Goal: Entertainment & Leisure: Consume media (video, audio)

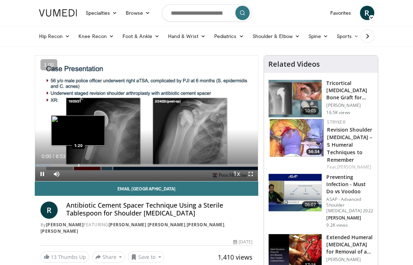
click at [78, 164] on div "Progress Bar" at bounding box center [78, 165] width 1 height 3
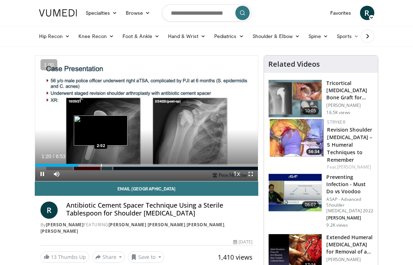
click at [101, 164] on div "Progress Bar" at bounding box center [101, 165] width 1 height 3
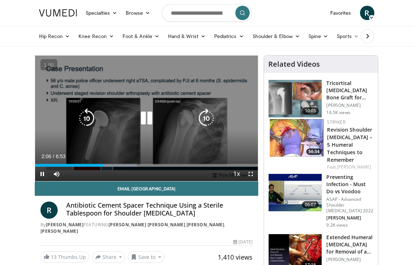
click at [250, 95] on div "10 seconds Tap to unmute" at bounding box center [146, 118] width 223 height 125
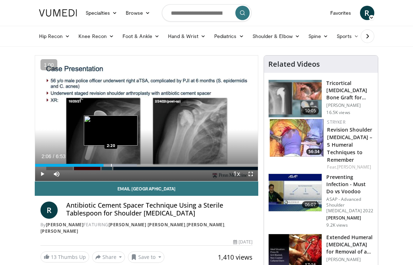
click at [111, 164] on div "Progress Bar" at bounding box center [111, 165] width 1 height 3
click at [115, 164] on div "Progress Bar" at bounding box center [115, 165] width 1 height 3
click at [120, 163] on div "Loaded : 50.86% 2:37 2:37" at bounding box center [146, 163] width 223 height 7
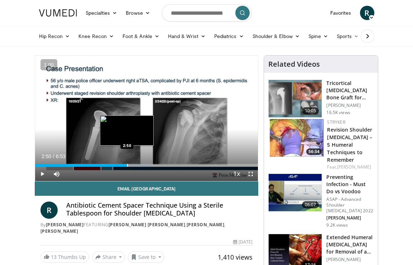
click at [127, 163] on div "Loaded : 52.81% 2:37 2:50" at bounding box center [146, 163] width 223 height 7
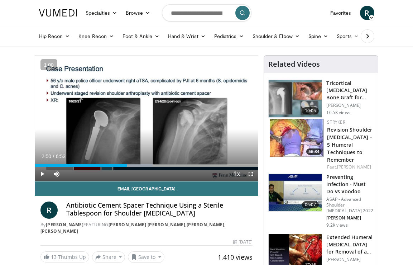
click at [133, 163] on div "Loaded : 52.81% 2:50 2:55" at bounding box center [146, 163] width 223 height 7
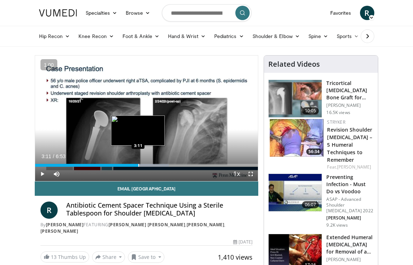
click at [138, 163] on div "Loaded : 60.01% 3:11 3:11" at bounding box center [146, 163] width 223 height 7
click at [147, 162] on div "Loaded : 62.41% 3:11 3:26" at bounding box center [146, 163] width 223 height 7
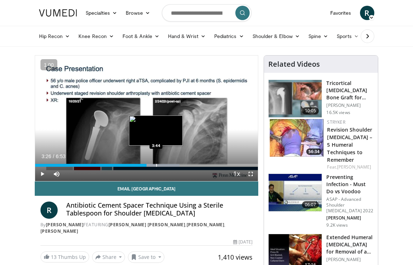
click at [156, 164] on div "Progress Bar" at bounding box center [156, 165] width 1 height 3
click at [166, 164] on div "Progress Bar" at bounding box center [166, 165] width 1 height 3
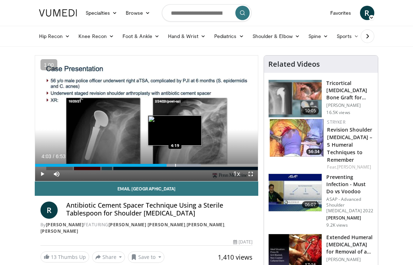
click at [175, 164] on div "Progress Bar" at bounding box center [175, 165] width 1 height 3
click at [186, 164] on div "Progress Bar" at bounding box center [186, 165] width 1 height 3
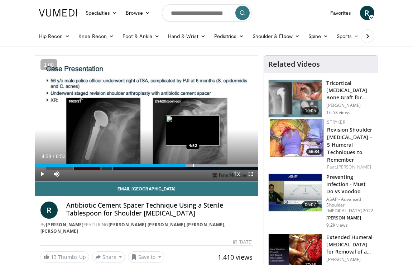
click at [194, 164] on div "Progress Bar" at bounding box center [193, 165] width 49 height 3
click at [205, 163] on div "Loaded : 84.01% 4:54 5:14" at bounding box center [146, 163] width 223 height 7
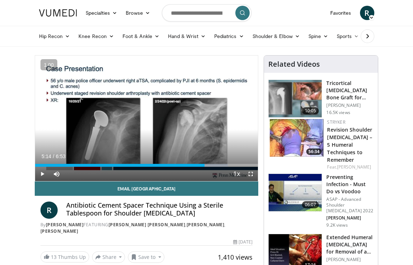
click at [213, 163] on div "Loaded : 86.41% 5:14 5:14" at bounding box center [146, 163] width 223 height 7
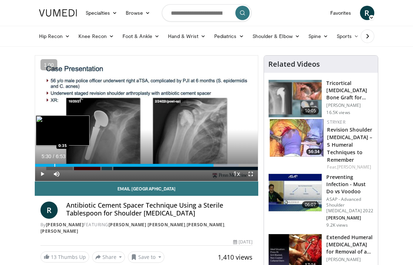
click at [54, 165] on div "Progress Bar" at bounding box center [54, 165] width 1 height 3
click at [60, 165] on div "Progress Bar" at bounding box center [60, 165] width 1 height 3
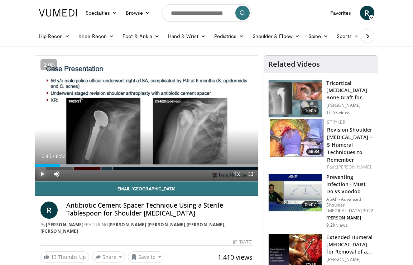
click at [45, 172] on span "Video Player" at bounding box center [42, 174] width 14 height 14
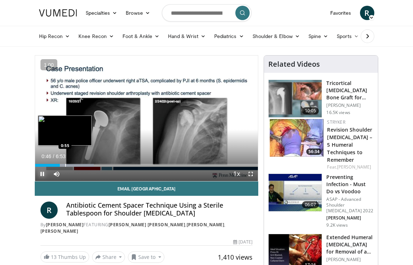
click at [66, 165] on div "Progress Bar" at bounding box center [65, 165] width 1 height 3
click at [74, 164] on div "Progress Bar" at bounding box center [74, 165] width 1 height 3
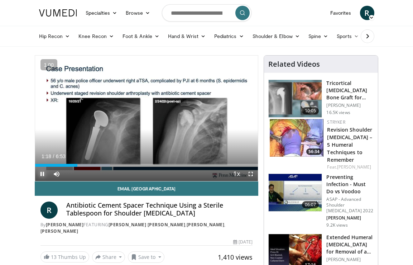
click at [43, 176] on span "Video Player" at bounding box center [42, 174] width 14 height 14
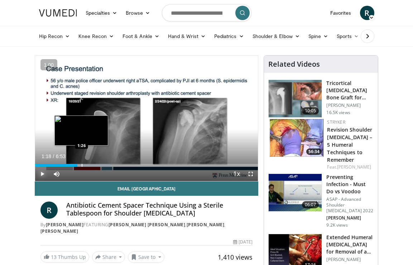
click at [82, 165] on div "Progress Bar" at bounding box center [82, 165] width 1 height 3
click at [88, 165] on div "Progress Bar" at bounding box center [88, 165] width 1 height 3
click at [92, 165] on div "Progress Bar" at bounding box center [92, 165] width 1 height 3
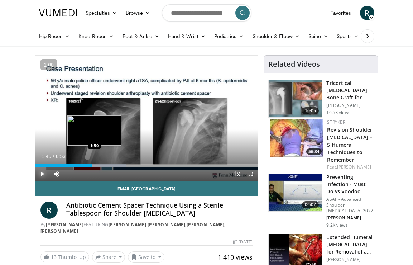
click at [94, 165] on div "Progress Bar" at bounding box center [101, 165] width 50 height 3
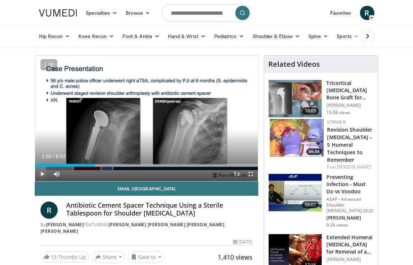
click at [46, 173] on span "Video Player" at bounding box center [42, 174] width 14 height 14
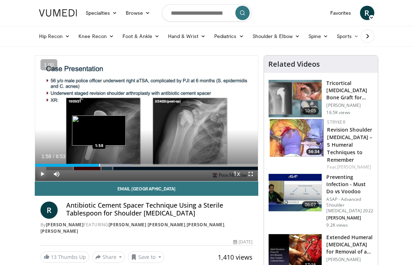
click at [99, 164] on div "Progress Bar" at bounding box center [99, 165] width 1 height 3
click at [104, 165] on div "Progress Bar" at bounding box center [104, 165] width 1 height 3
click at [106, 164] on div "Progress Bar" at bounding box center [106, 165] width 1 height 3
click at [110, 164] on div "Progress Bar" at bounding box center [110, 165] width 1 height 3
click at [112, 164] on div "Progress Bar" at bounding box center [112, 165] width 1 height 3
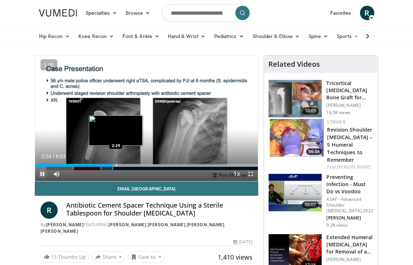
click at [116, 164] on div "Progress Bar" at bounding box center [116, 165] width 1 height 3
click at [119, 165] on div "Progress Bar" at bounding box center [119, 165] width 1 height 3
click at [121, 165] on div "Progress Bar" at bounding box center [121, 165] width 1 height 3
click at [123, 165] on div "Progress Bar" at bounding box center [123, 165] width 1 height 3
click at [126, 165] on div "Progress Bar" at bounding box center [126, 165] width 1 height 3
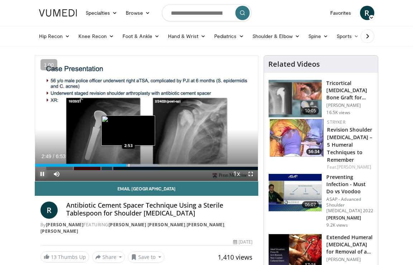
click at [129, 165] on div "Progress Bar" at bounding box center [129, 165] width 1 height 3
click at [133, 165] on div "Progress Bar" at bounding box center [133, 165] width 1 height 3
click at [135, 165] on div "Progress Bar" at bounding box center [135, 165] width 1 height 3
click at [137, 165] on div "Progress Bar" at bounding box center [137, 165] width 1 height 3
click at [138, 165] on div "Progress Bar" at bounding box center [138, 165] width 1 height 3
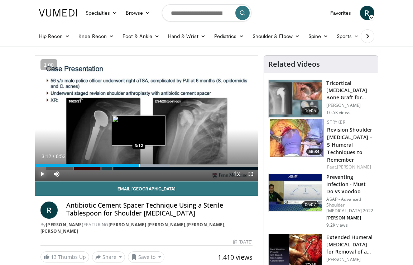
click at [139, 165] on div "Progress Bar" at bounding box center [139, 165] width 1 height 3
click at [142, 165] on div "Progress Bar" at bounding box center [142, 165] width 1 height 3
click at [147, 164] on div "Progress Bar" at bounding box center [147, 165] width 1 height 3
click at [152, 164] on div "Progress Bar" at bounding box center [151, 165] width 1 height 3
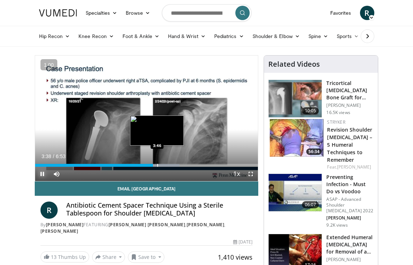
click at [157, 164] on div "Progress Bar" at bounding box center [157, 165] width 1 height 3
click at [161, 164] on div "Progress Bar" at bounding box center [161, 165] width 1 height 3
click at [167, 164] on div "Progress Bar" at bounding box center [167, 165] width 1 height 3
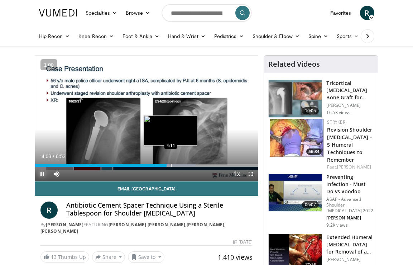
click at [172, 164] on div "Progress Bar" at bounding box center [171, 165] width 1 height 3
click at [181, 164] on div "Progress Bar" at bounding box center [181, 165] width 1 height 3
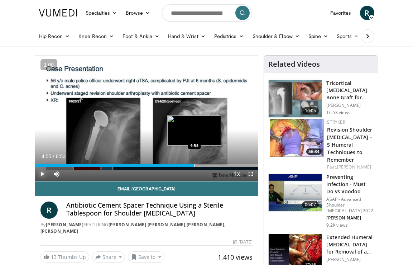
click at [195, 164] on div "Progress Bar" at bounding box center [195, 165] width 1 height 3
click at [206, 164] on div "Progress Bar" at bounding box center [206, 165] width 1 height 3
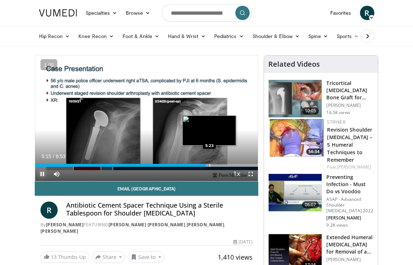
click at [210, 164] on div "Progress Bar" at bounding box center [210, 165] width 1 height 3
click at [221, 164] on div "Progress Bar" at bounding box center [220, 165] width 1 height 3
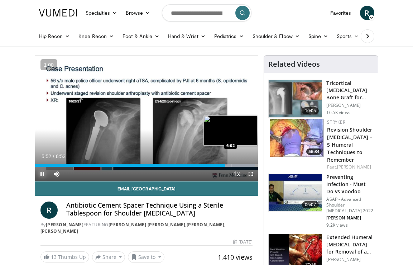
click at [231, 164] on div "Progress Bar" at bounding box center [231, 165] width 1 height 3
click at [236, 164] on div "Progress Bar" at bounding box center [236, 165] width 1 height 3
click at [241, 164] on div "Progress Bar" at bounding box center [241, 165] width 1 height 3
click at [246, 164] on div "Progress Bar" at bounding box center [246, 165] width 1 height 3
click at [250, 165] on div "Progress Bar" at bounding box center [250, 165] width 1 height 3
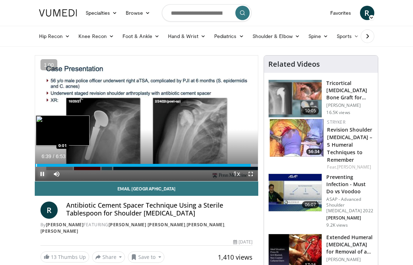
click at [36, 163] on div "Loaded : 100.00% 6:39 0:01" at bounding box center [146, 163] width 223 height 7
